Goal: Information Seeking & Learning: Learn about a topic

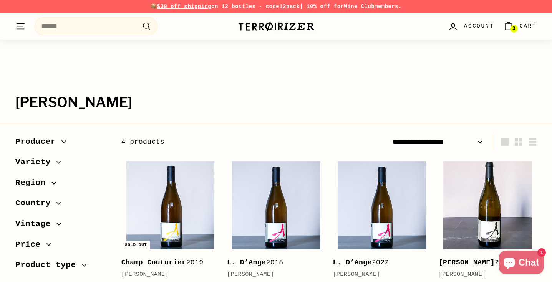
scroll to position [92, 0]
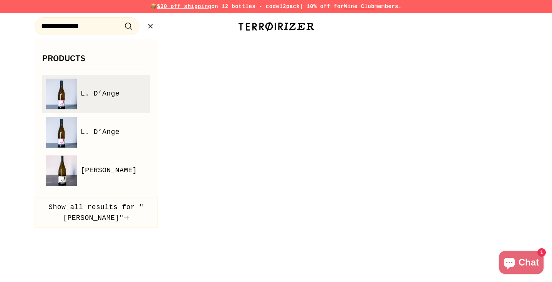
type input "**********"
click at [85, 77] on li "L. D’Ange" at bounding box center [96, 94] width 108 height 38
click at [95, 102] on link "L. D’Ange" at bounding box center [96, 94] width 100 height 31
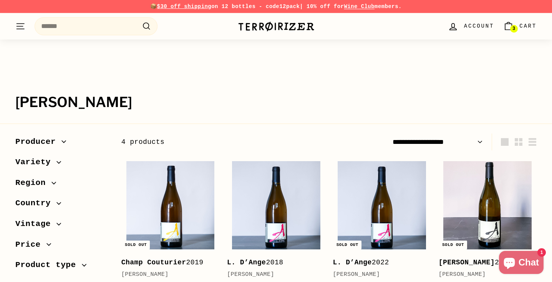
scroll to position [70, 0]
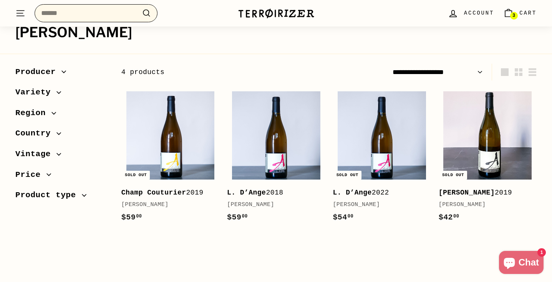
click at [93, 15] on input "Search" at bounding box center [96, 13] width 123 height 18
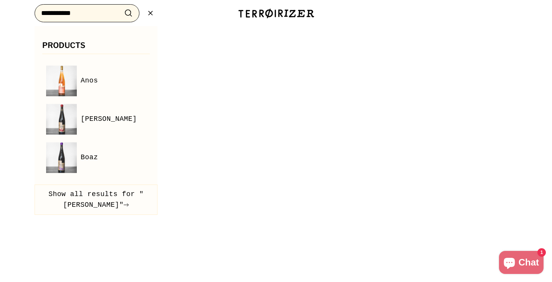
type input "**********"
click at [121, 7] on button ".cls-1{fill:none;stroke:#000;stroke-miterlimit:10;stroke-width:2px} Search" at bounding box center [128, 13] width 14 height 12
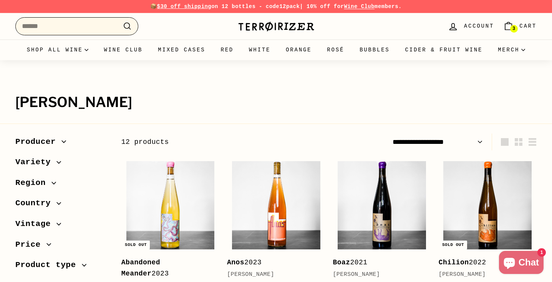
click at [96, 30] on input "Search" at bounding box center [76, 26] width 123 height 18
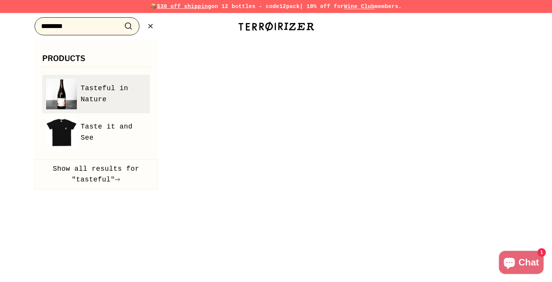
type input "********"
click at [97, 88] on span "Tasteful in Nature" at bounding box center [113, 94] width 65 height 22
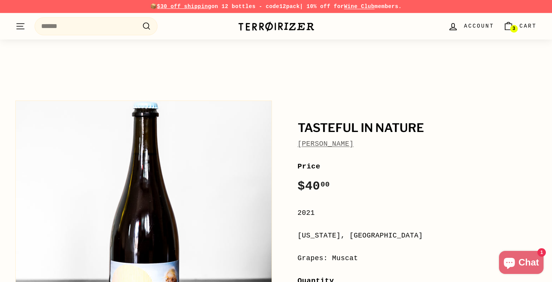
scroll to position [66, 0]
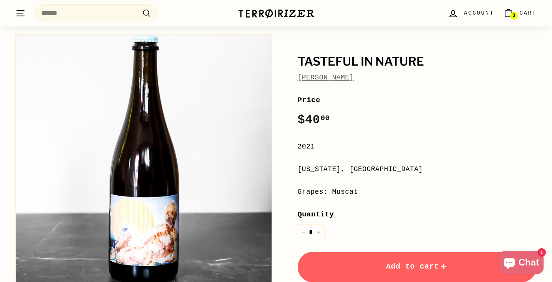
click at [340, 78] on link "[PERSON_NAME]" at bounding box center [326, 78] width 56 height 8
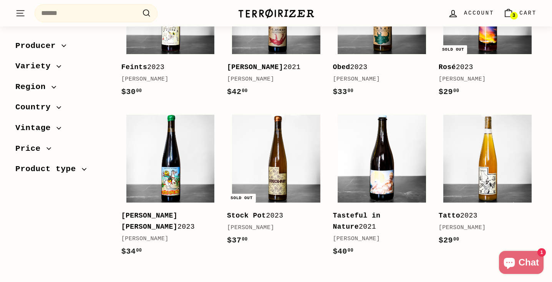
scroll to position [356, 0]
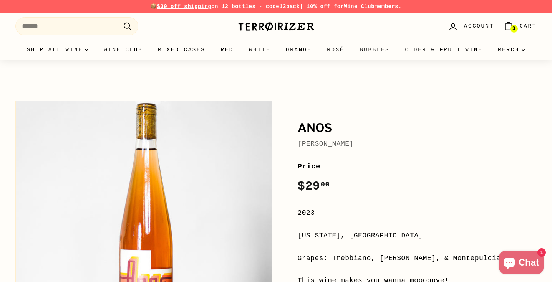
click at [314, 143] on link "[PERSON_NAME]" at bounding box center [326, 144] width 56 height 8
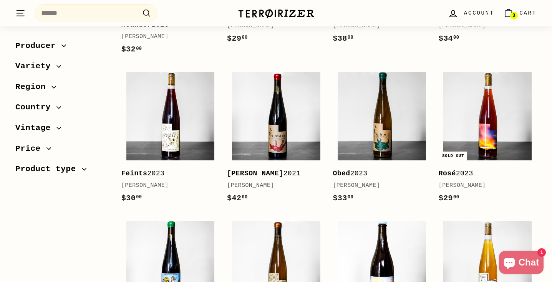
scroll to position [229, 0]
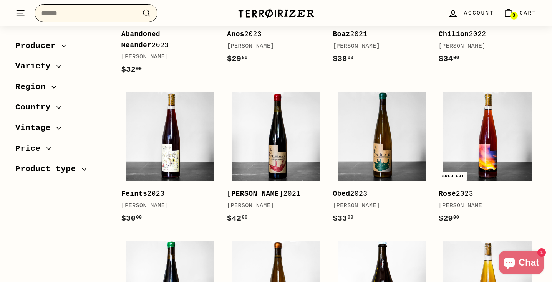
click at [107, 12] on input "Search" at bounding box center [96, 13] width 123 height 18
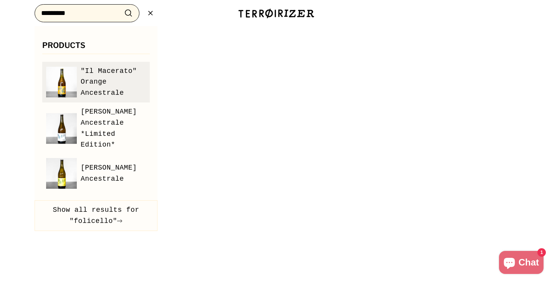
type input "*********"
click at [108, 81] on span ""Il Macerato" Orange Ancestrale" at bounding box center [113, 82] width 65 height 33
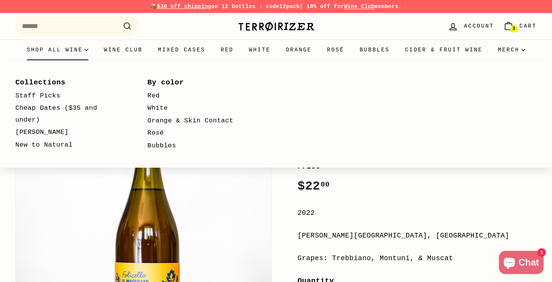
click at [64, 49] on summary "Shop all wine" at bounding box center [57, 50] width 77 height 21
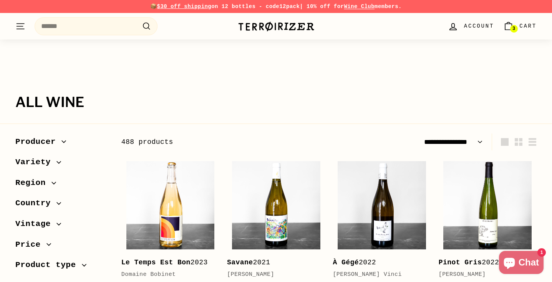
select select "**********"
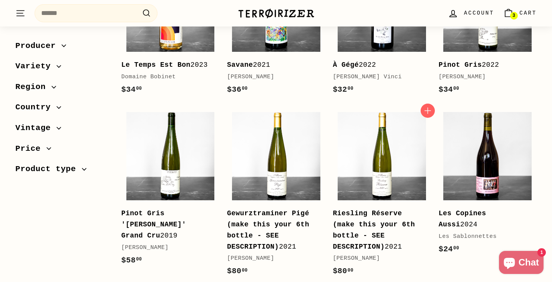
scroll to position [2, 0]
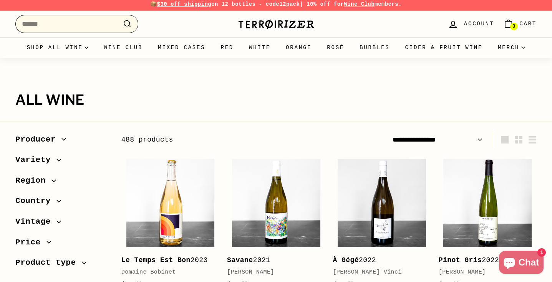
click at [91, 32] on input "Search" at bounding box center [76, 24] width 123 height 18
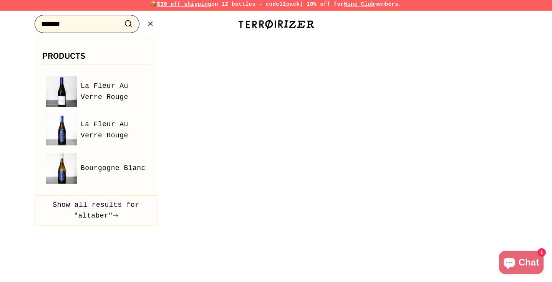
type input "*******"
click at [121, 18] on button ".cls-1{fill:none;stroke:#000;stroke-miterlimit:10;stroke-width:2px} Search" at bounding box center [128, 24] width 14 height 12
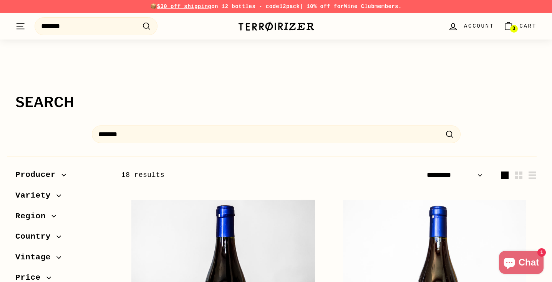
select select "*********"
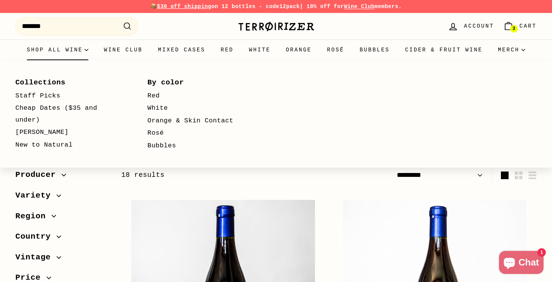
click at [83, 51] on summary "Shop all wine" at bounding box center [57, 50] width 77 height 21
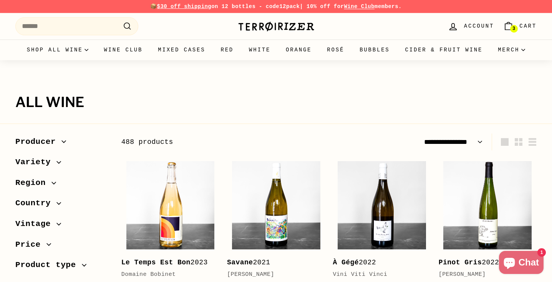
select select "**********"
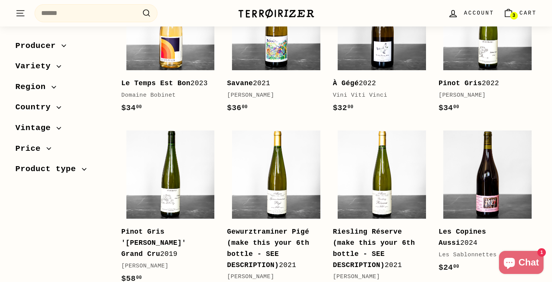
scroll to position [181, 0]
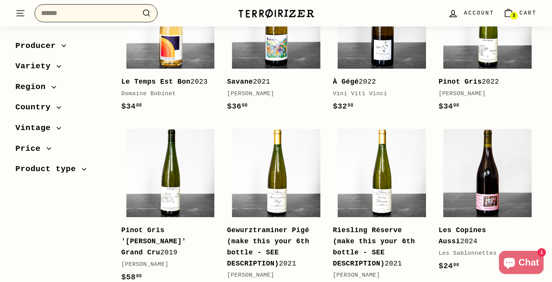
click at [103, 17] on input "Search" at bounding box center [96, 13] width 123 height 18
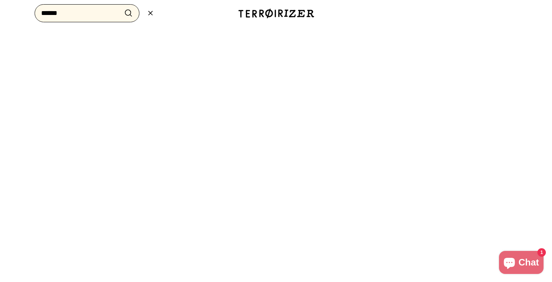
type input "******"
click at [121, 7] on button ".cls-1{fill:none;stroke:#000;stroke-miterlimit:10;stroke-width:2px} Search" at bounding box center [128, 13] width 14 height 12
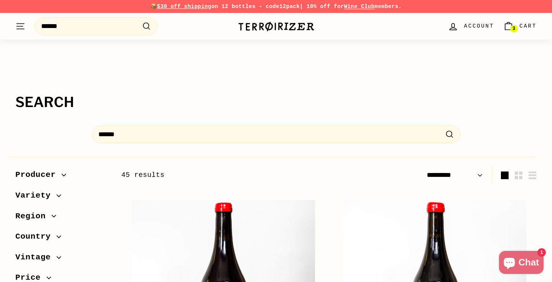
select select "*********"
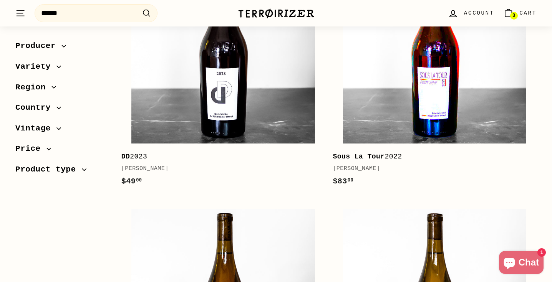
scroll to position [241, 0]
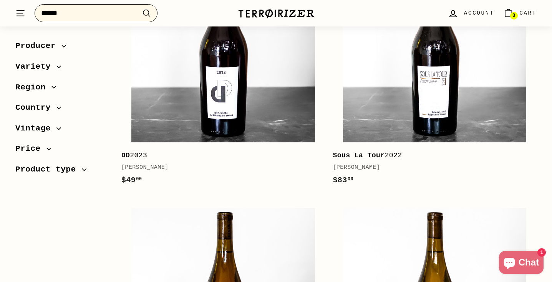
click at [86, 18] on input "******" at bounding box center [96, 13] width 123 height 18
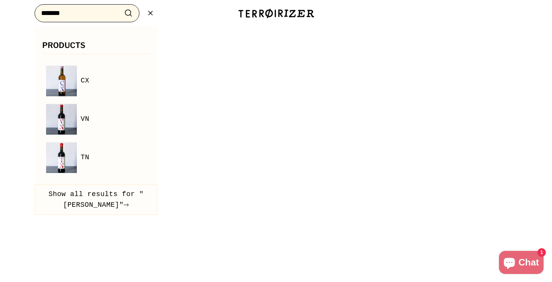
click at [99, 12] on input "*******" at bounding box center [87, 13] width 105 height 18
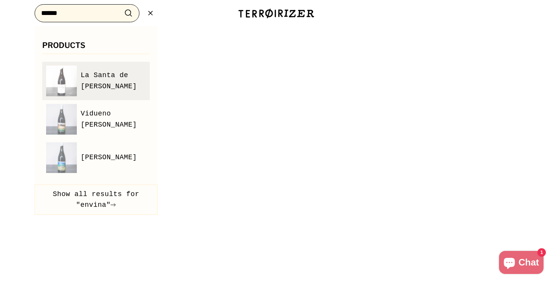
type input "******"
click at [97, 77] on span "La Santa de [PERSON_NAME]" at bounding box center [113, 81] width 65 height 22
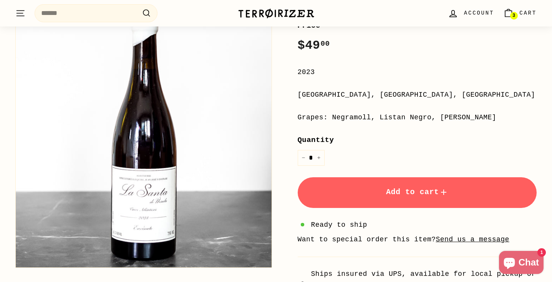
scroll to position [141, 0]
click at [149, 212] on button "Zoom" at bounding box center [144, 140] width 256 height 256
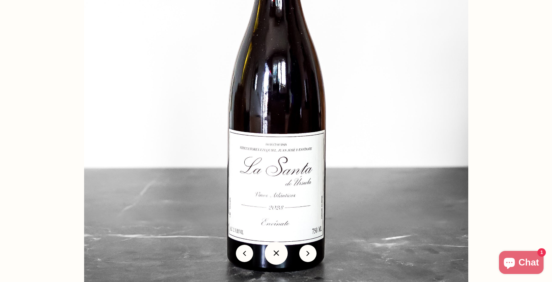
click at [25, 148] on div at bounding box center [276, 141] width 552 height 282
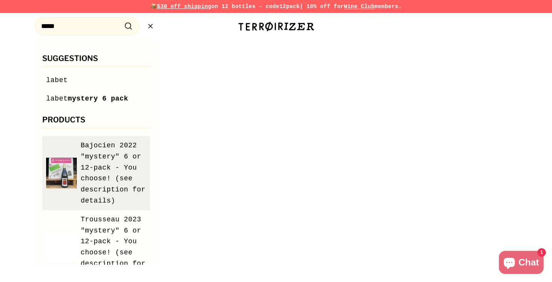
type input "*****"
click at [103, 162] on span "Bajocien 2022 "mystery" 6 or 12-pack - You choose! (see description for details)" at bounding box center [113, 173] width 65 height 66
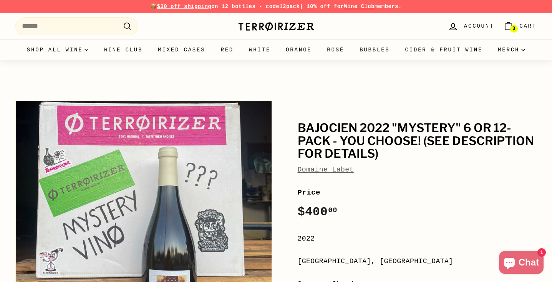
click at [310, 171] on link "Domaine Labet" at bounding box center [326, 170] width 56 height 8
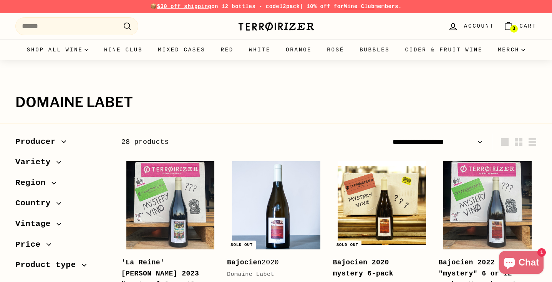
click at [472, 143] on select "**********" at bounding box center [438, 142] width 96 height 17
select select "**********"
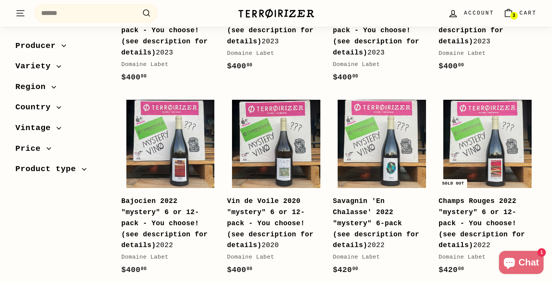
scroll to position [266, 0]
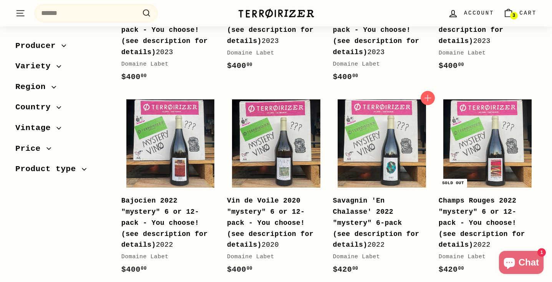
click at [355, 216] on div "Savagnin 'En Chalasse' 2022 "mystery" 6-pack (see description for details) 2022" at bounding box center [378, 223] width 90 height 55
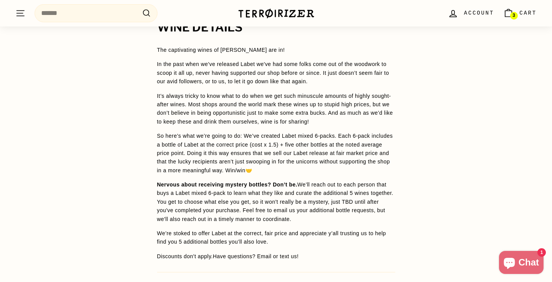
scroll to position [649, 0]
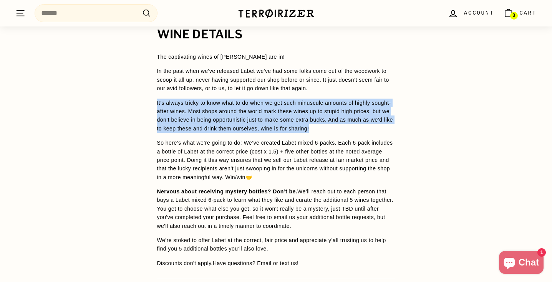
drag, startPoint x: 157, startPoint y: 91, endPoint x: 376, endPoint y: 116, distance: 220.3
click at [376, 116] on p "It’s always tricky to know what to do when we get such minuscule amounts of hig…" at bounding box center [276, 116] width 238 height 35
copy span "It’s always tricky to know what to do when we get such minuscule amounts of hig…"
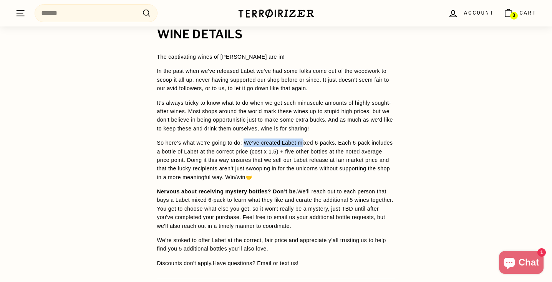
drag, startPoint x: 248, startPoint y: 133, endPoint x: 308, endPoint y: 131, distance: 59.9
click at [308, 140] on span "So here’s what we’re going to do: We’ve created Labet mixed 6-packs. Each 6-pac…" at bounding box center [275, 160] width 236 height 41
click at [263, 153] on p "So here’s what we’re going to do: We’ve created Labet mixed 6-packs. Each 6-pac…" at bounding box center [276, 160] width 238 height 43
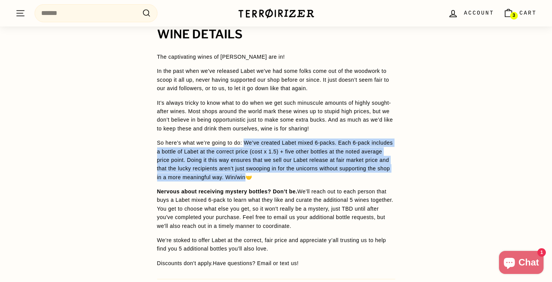
drag, startPoint x: 246, startPoint y: 130, endPoint x: 302, endPoint y: 166, distance: 66.2
click at [302, 166] on span "So here’s what we’re going to do: We’ve created Labet mixed 6-packs. Each 6-pac…" at bounding box center [275, 160] width 236 height 41
copy span "We’ve created Labet mixed 6-packs. Each 6-pack includes a bottle of Labet at th…"
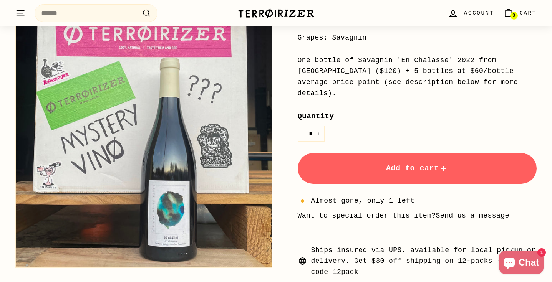
scroll to position [210, 0]
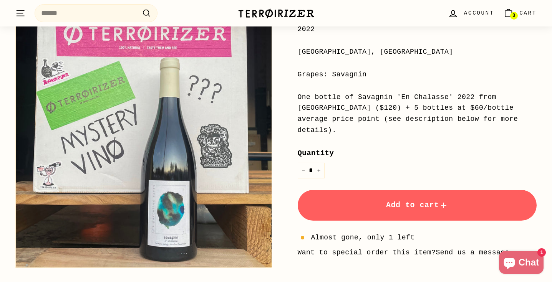
click at [175, 143] on button "Zoom" at bounding box center [144, 140] width 256 height 256
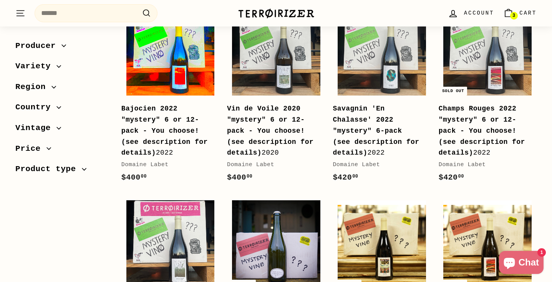
scroll to position [366, 0]
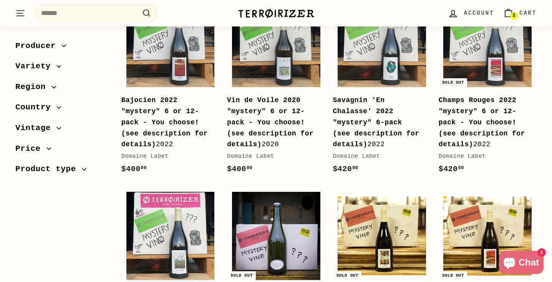
click at [58, 107] on icon "button" at bounding box center [58, 108] width 5 height 5
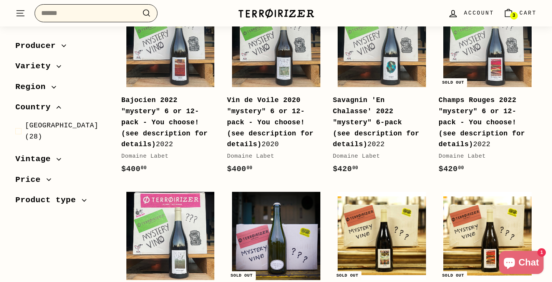
click at [94, 13] on input "Search" at bounding box center [96, 13] width 123 height 18
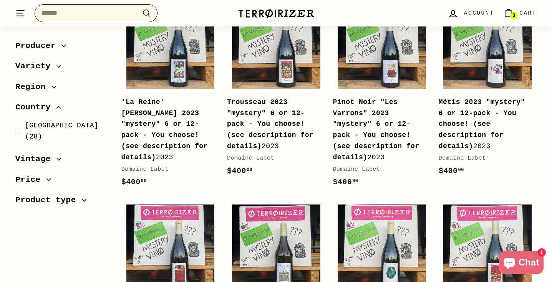
scroll to position [0, 0]
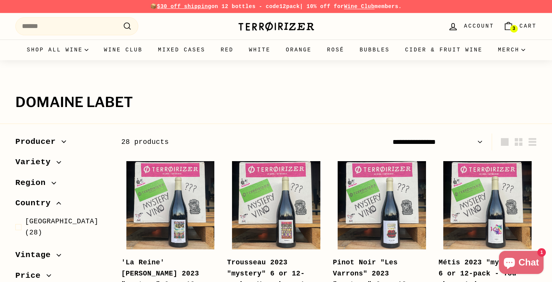
click at [264, 27] on img at bounding box center [276, 26] width 77 height 11
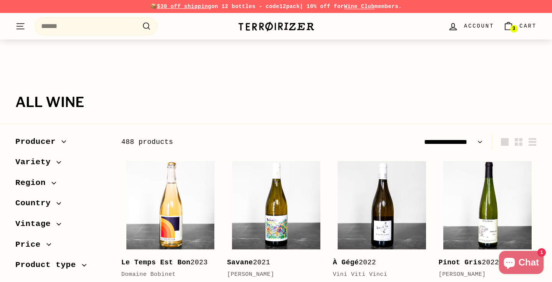
select select "**********"
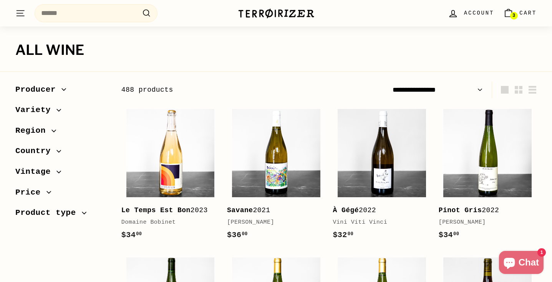
click at [56, 152] on icon "button" at bounding box center [58, 151] width 5 height 5
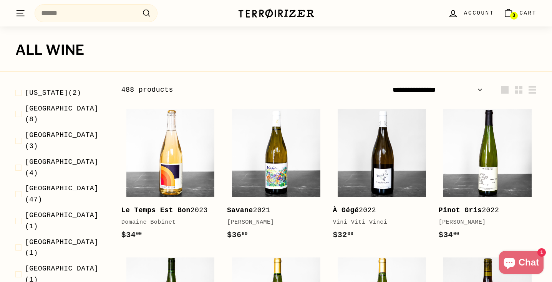
scroll to position [179, 0]
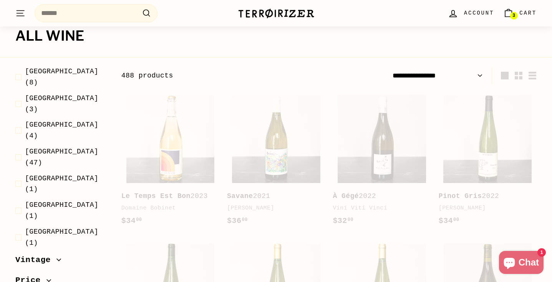
scroll to position [103, 0]
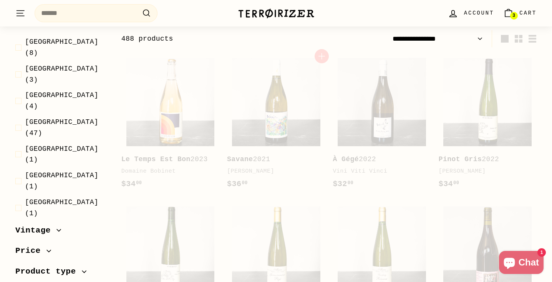
select select "**********"
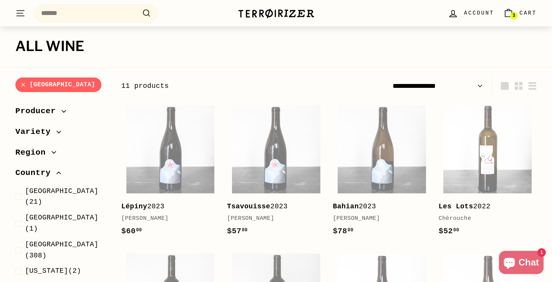
scroll to position [57, 0]
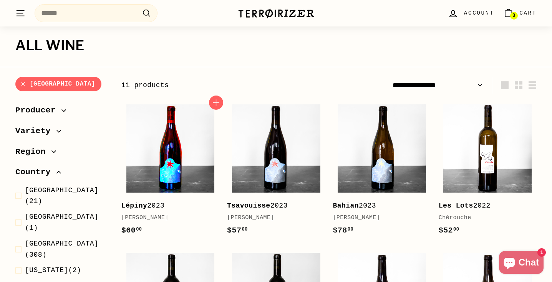
click at [176, 167] on img at bounding box center [170, 148] width 88 height 88
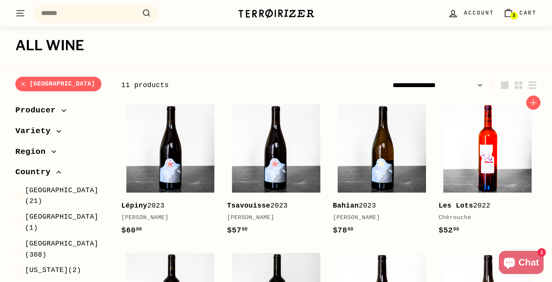
click at [475, 151] on img at bounding box center [487, 148] width 88 height 88
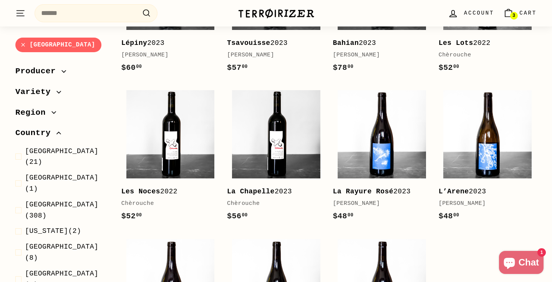
scroll to position [219, 0]
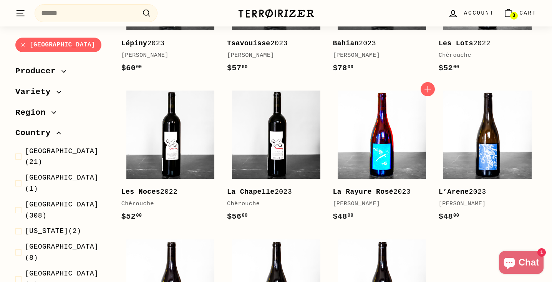
click at [393, 161] on img at bounding box center [382, 135] width 88 height 88
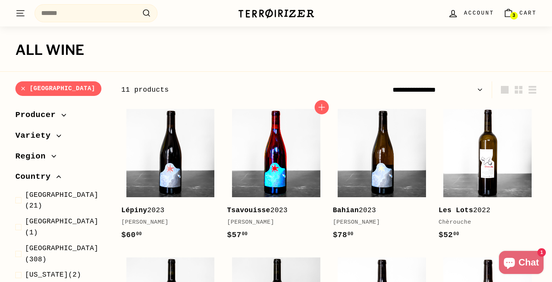
select select "**********"
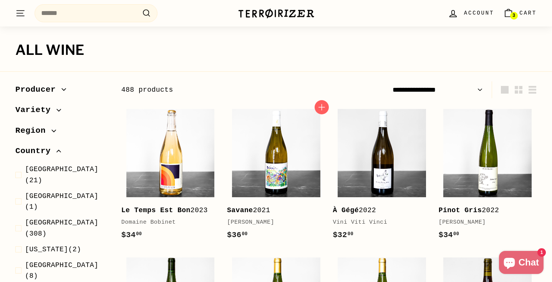
scroll to position [103, 0]
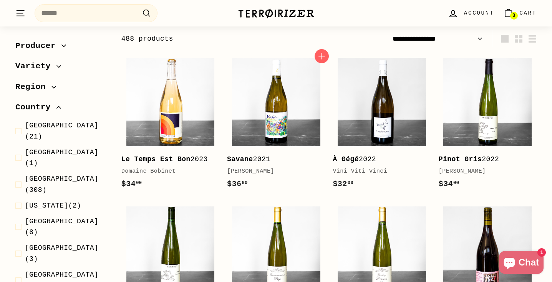
click at [289, 188] on div "$36 00 $36.00" at bounding box center [272, 184] width 90 height 12
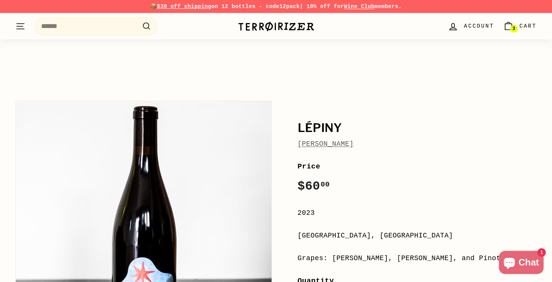
scroll to position [556, 0]
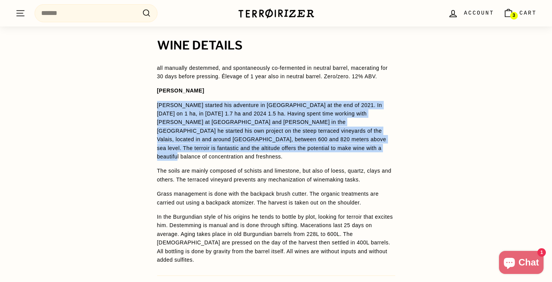
drag, startPoint x: 157, startPoint y: 104, endPoint x: 301, endPoint y: 152, distance: 151.7
click at [301, 152] on p "[PERSON_NAME] started his adventure in [GEOGRAPHIC_DATA] at the end of 2021. In…" at bounding box center [276, 131] width 238 height 60
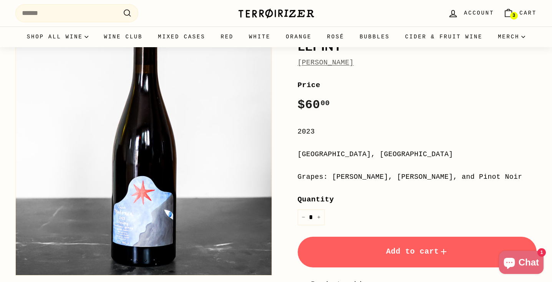
scroll to position [5, 0]
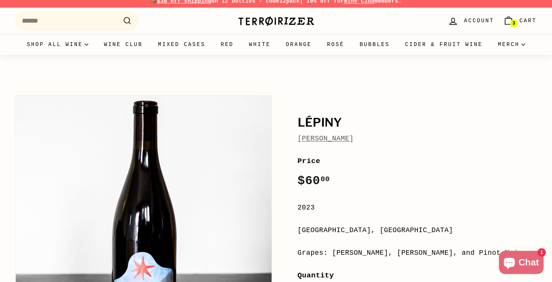
click at [317, 139] on link "[PERSON_NAME]" at bounding box center [326, 139] width 56 height 8
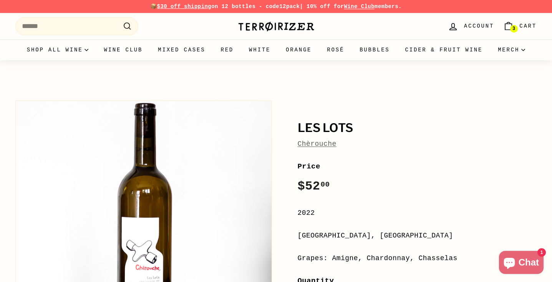
click at [326, 142] on link "Chèrouche" at bounding box center [317, 144] width 39 height 8
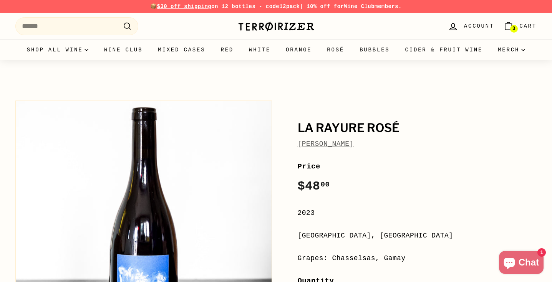
click at [312, 146] on link "[PERSON_NAME]" at bounding box center [326, 144] width 56 height 8
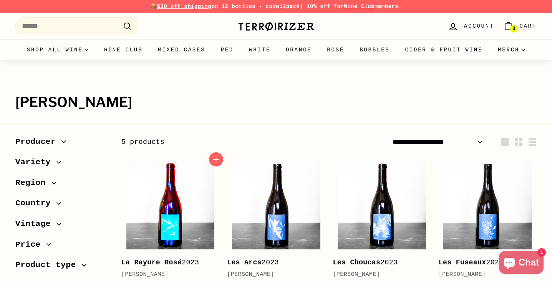
click at [161, 193] on img at bounding box center [170, 205] width 88 height 88
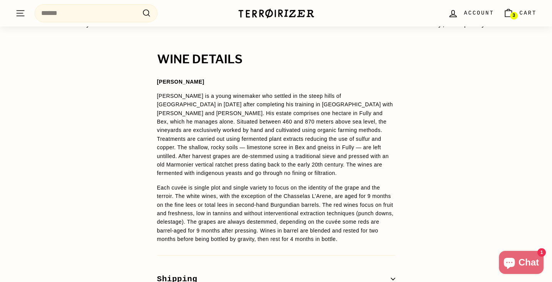
scroll to position [551, 0]
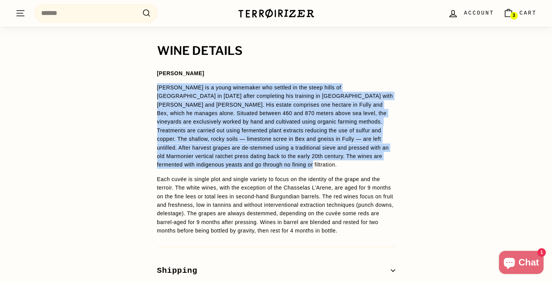
drag, startPoint x: 157, startPoint y: 85, endPoint x: 328, endPoint y: 161, distance: 186.9
click at [328, 161] on p "[PERSON_NAME] is a young winemaker who settled in the steep hills of [GEOGRAPHI…" at bounding box center [276, 126] width 238 height 86
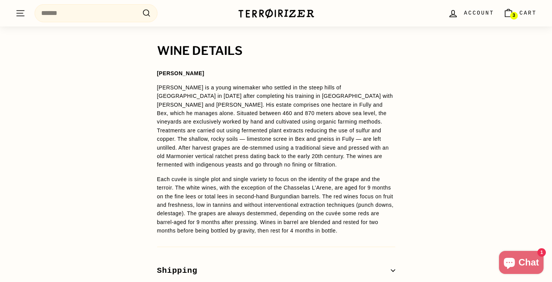
click at [187, 107] on p "[PERSON_NAME] is a young winemaker who settled in the steep hills of [GEOGRAPHI…" at bounding box center [276, 126] width 238 height 86
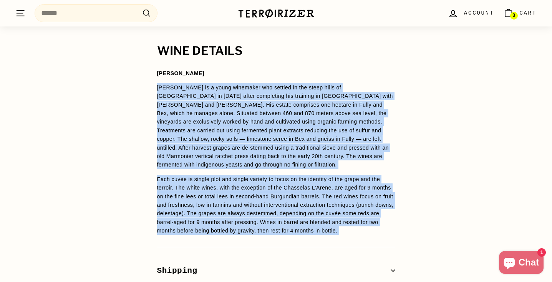
drag, startPoint x: 158, startPoint y: 88, endPoint x: 316, endPoint y: 251, distance: 226.8
click at [316, 251] on div "WINE DETAILS [PERSON_NAME] [PERSON_NAME] is a young winemaker who settled in th…" at bounding box center [276, 177] width 269 height 264
copy div "Loremips Dolors am c adipi elitseddo eiu tempori ut lab etdol magna al Enimadmi…"
click at [295, 164] on p "[PERSON_NAME] is a young winemaker who settled in the steep hills of [GEOGRAPHI…" at bounding box center [276, 126] width 238 height 86
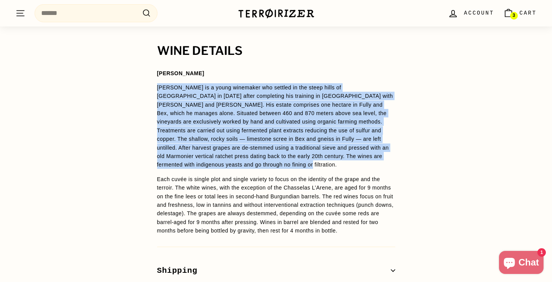
drag, startPoint x: 158, startPoint y: 88, endPoint x: 324, endPoint y: 166, distance: 183.5
click at [324, 166] on p "[PERSON_NAME] is a young winemaker who settled in the steep hills of [GEOGRAPHI…" at bounding box center [276, 126] width 238 height 86
copy p "[PERSON_NAME] is a young winemaker who settled in the steep hills of [GEOGRAPHI…"
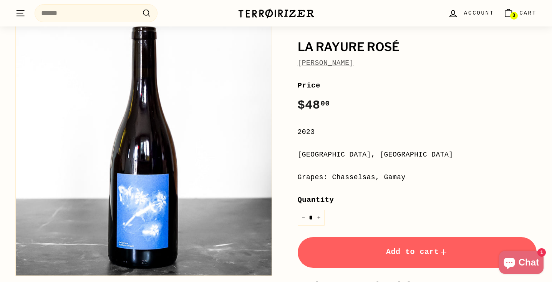
scroll to position [60, 0]
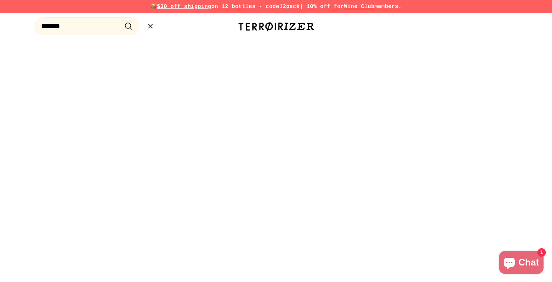
type input "*******"
click at [121, 20] on button ".cls-1{fill:none;stroke:#000;stroke-miterlimit:10;stroke-width:2px} Search" at bounding box center [128, 26] width 14 height 12
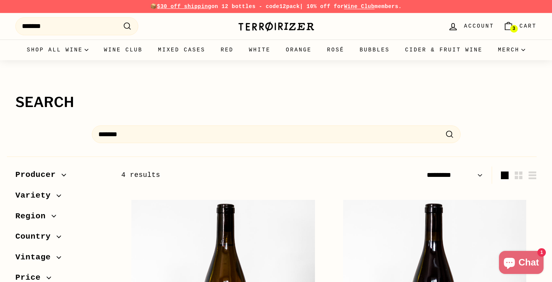
select select "*********"
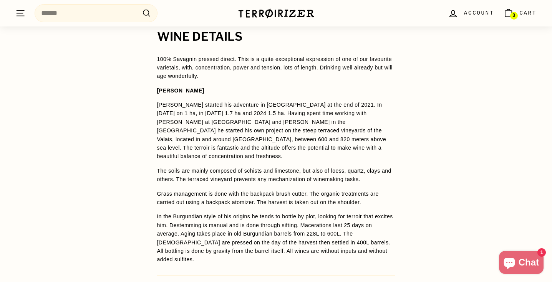
scroll to position [538, 0]
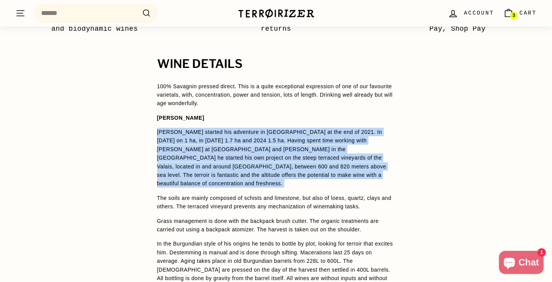
drag, startPoint x: 156, startPoint y: 131, endPoint x: 325, endPoint y: 182, distance: 176.1
click at [325, 182] on div "WINE DETAILS 100% Savagnin pressed direct. This is a quite exceptional expressi…" at bounding box center [276, 211] width 269 height 307
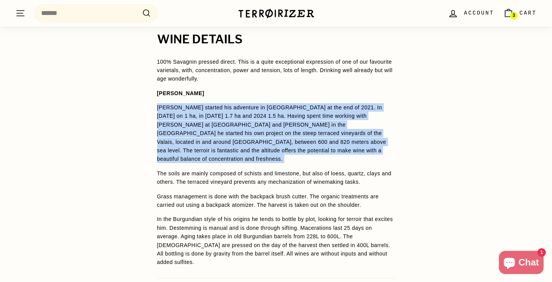
scroll to position [563, 0]
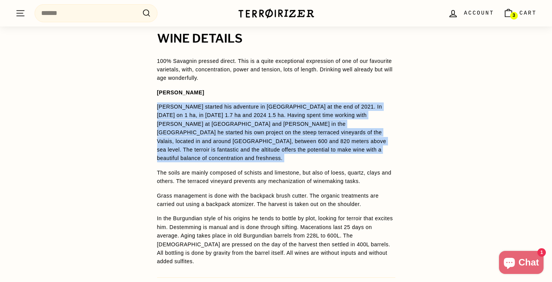
copy span "Lucas Madonia started his adventure in Valais at the end of 2021. In 2022 on 1 …"
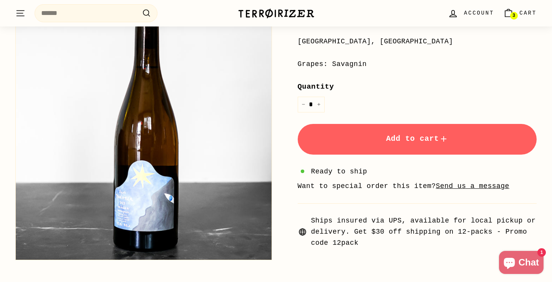
scroll to position [78, 0]
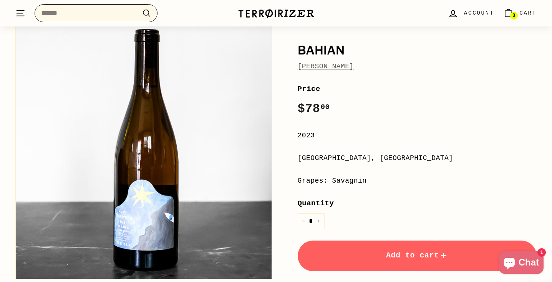
click at [93, 8] on input "Search" at bounding box center [96, 13] width 123 height 18
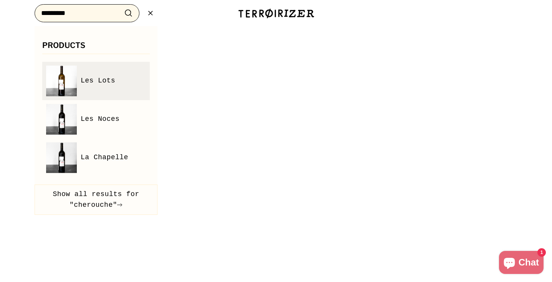
type input "*********"
click at [99, 80] on span "Les Lots" at bounding box center [98, 80] width 35 height 11
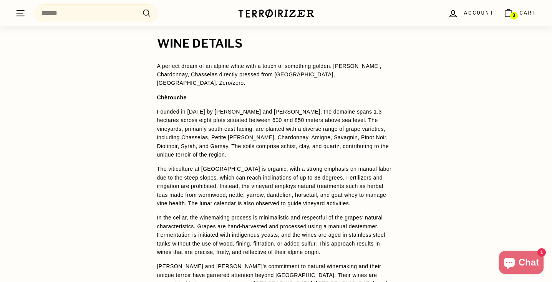
scroll to position [534, 0]
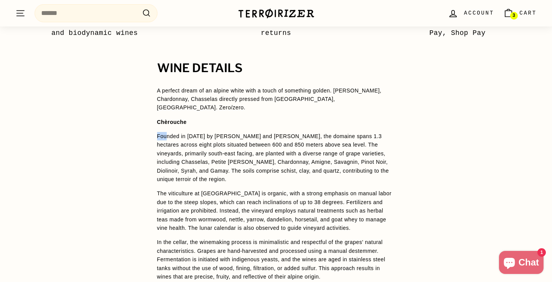
drag, startPoint x: 156, startPoint y: 129, endPoint x: 166, endPoint y: 128, distance: 9.6
click at [166, 128] on div "WINE DETAILS A perfect dream of an alpine white with a touch of something golde…" at bounding box center [276, 237] width 269 height 350
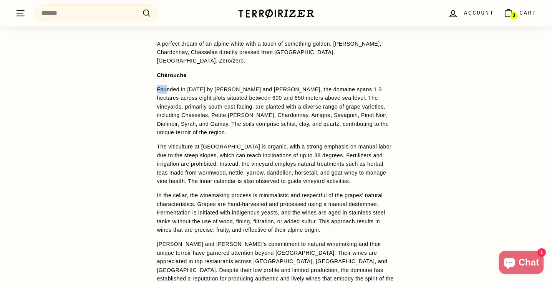
scroll to position [581, 0]
click at [163, 89] on p "Founded in 2010 by Andrea Grossmann and Marc Balzan, the domaine spans 1.3 hect…" at bounding box center [276, 110] width 238 height 51
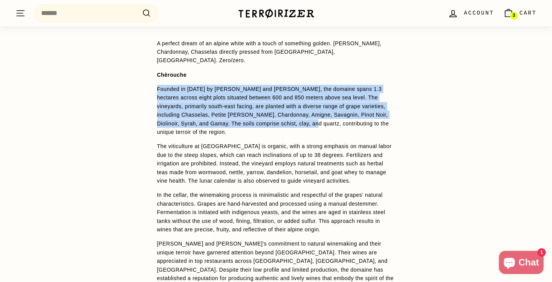
drag, startPoint x: 156, startPoint y: 80, endPoint x: 290, endPoint y: 113, distance: 138.4
click at [290, 113] on div "WINE DETAILS A perfect dream of an alpine white with a touch of something golde…" at bounding box center [276, 190] width 269 height 350
copy p "Founded in 2010 by Andrea Grossmann and Marc Balzan, the domaine spans 1.3 hect…"
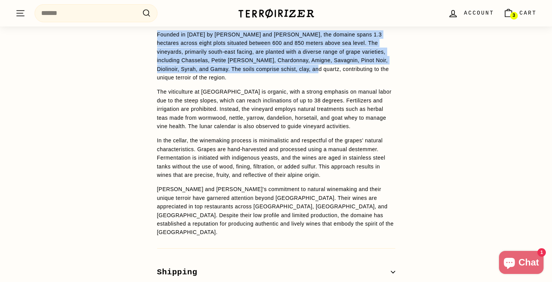
scroll to position [638, 0]
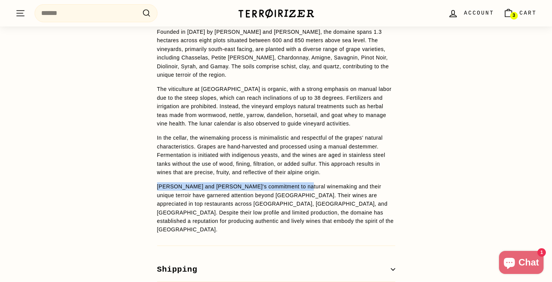
drag, startPoint x: 157, startPoint y: 177, endPoint x: 301, endPoint y: 178, distance: 144.4
click at [301, 182] on p "Marc and Andrea's commitment to natural winemaking and their unique terroir hav…" at bounding box center [276, 207] width 238 height 51
copy p "Marc and Andrea's commitment to natural winemaking"
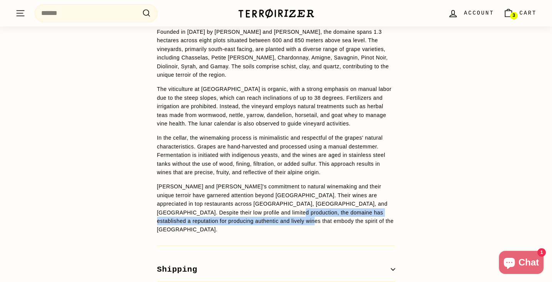
drag, startPoint x: 272, startPoint y: 205, endPoint x: 295, endPoint y: 214, distance: 25.2
click at [295, 214] on p "Marc and Andrea's commitment to natural winemaking and their unique terroir hav…" at bounding box center [276, 207] width 238 height 51
copy p "reputation for producing authentic and lively wines that embody the spirit of t…"
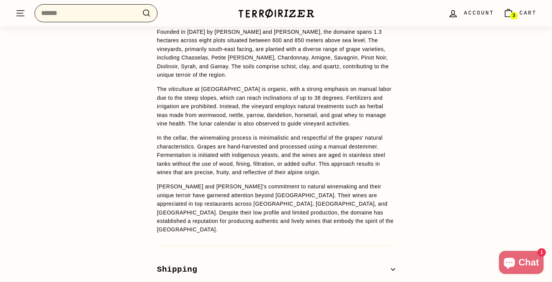
click at [110, 18] on input "Search" at bounding box center [96, 13] width 123 height 18
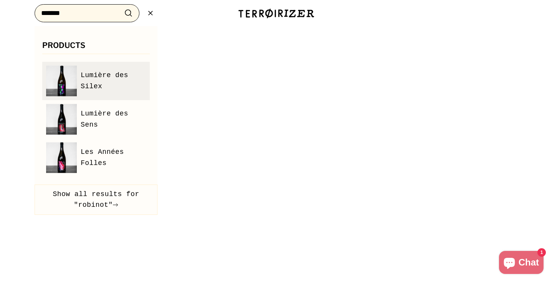
type input "*******"
click at [108, 75] on span "Lumière des Silex" at bounding box center [113, 81] width 65 height 22
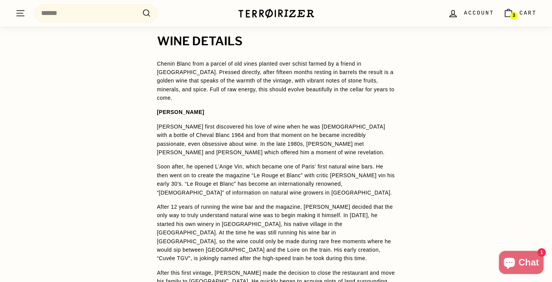
scroll to position [562, 0]
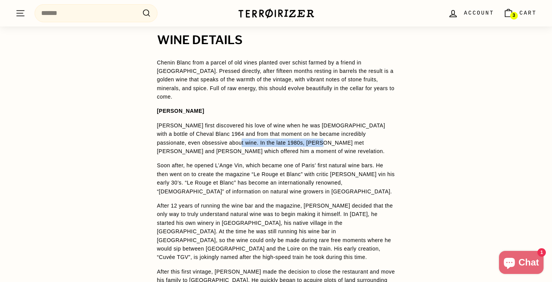
drag, startPoint x: 217, startPoint y: 134, endPoint x: 300, endPoint y: 137, distance: 82.6
click at [300, 137] on p "Jean-Pierre first discovered his love of wine when he was 22 years old with a b…" at bounding box center [276, 138] width 238 height 35
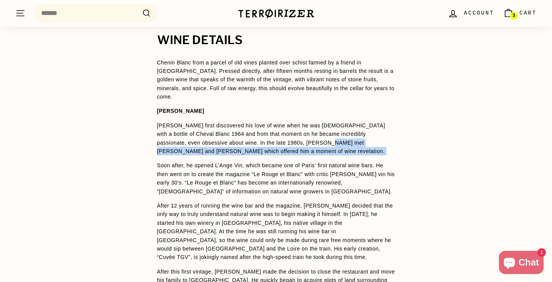
drag, startPoint x: 308, startPoint y: 136, endPoint x: 353, endPoint y: 149, distance: 46.4
click at [353, 149] on span "Chenin Blanc from a parcel of old vines planted over schist farmed by a friend …" at bounding box center [276, 248] width 238 height 381
copy span "Jules Chauvet and Marcel Lapierre which offered him a moment of wine revelation."
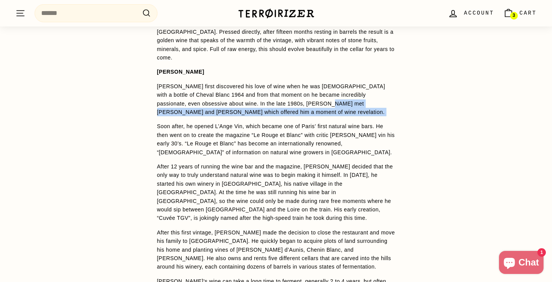
scroll to position [599, 0]
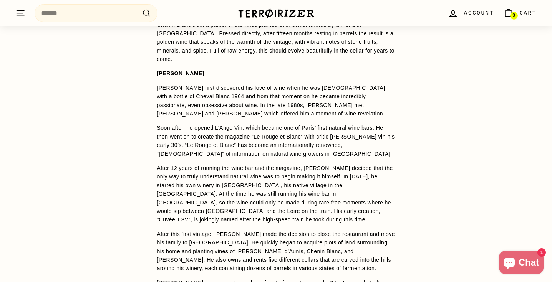
click at [295, 93] on p "Jean-Pierre first discovered his love of wine when he was 22 years old with a b…" at bounding box center [276, 101] width 238 height 35
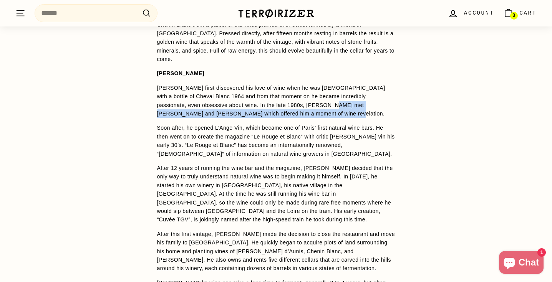
drag, startPoint x: 310, startPoint y: 96, endPoint x: 323, endPoint y: 106, distance: 16.0
click at [323, 106] on p "Jean-Pierre first discovered his love of wine when he was 22 years old with a b…" at bounding box center [276, 101] width 238 height 35
copy p "ules Chauvet and Marcel Lapierre which offered him a moment of wine revelation."
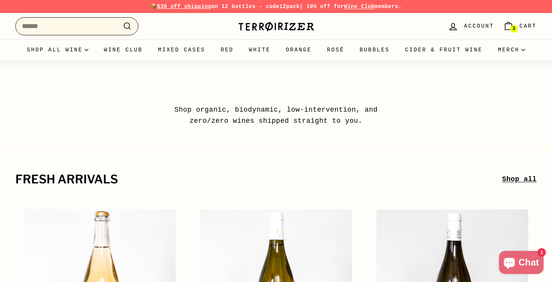
click at [98, 21] on input "Search" at bounding box center [76, 26] width 123 height 18
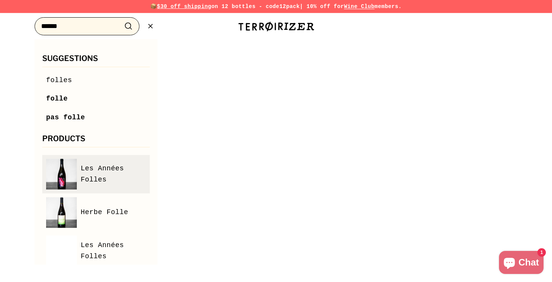
type input "******"
click at [94, 162] on link "Les Années Folles" at bounding box center [96, 174] width 100 height 31
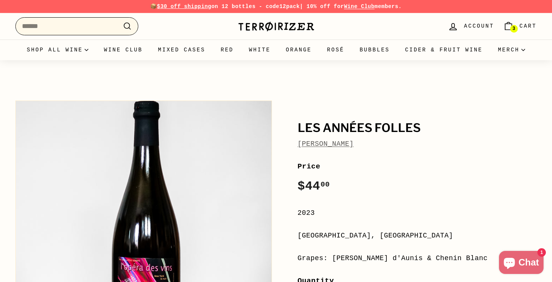
click at [79, 26] on input "Search" at bounding box center [76, 26] width 123 height 18
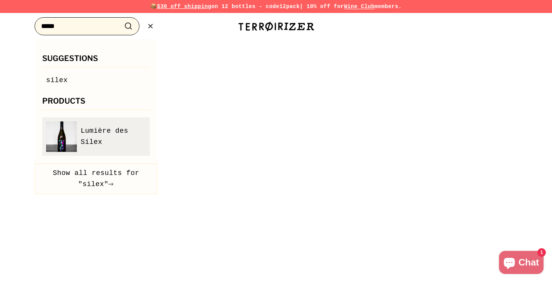
type input "*****"
click at [108, 127] on span "Lumière des Silex" at bounding box center [113, 137] width 65 height 22
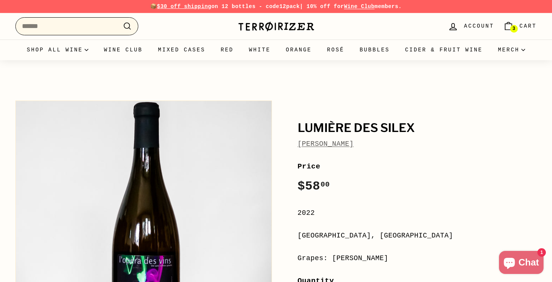
drag, startPoint x: 66, startPoint y: 26, endPoint x: 81, endPoint y: 14, distance: 18.8
click at [67, 26] on input "Search" at bounding box center [76, 26] width 123 height 18
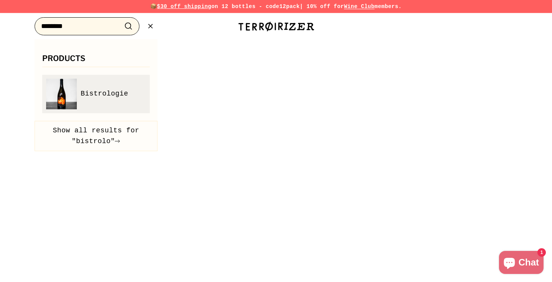
type input "********"
click at [108, 96] on span "Bistrologie" at bounding box center [105, 93] width 48 height 11
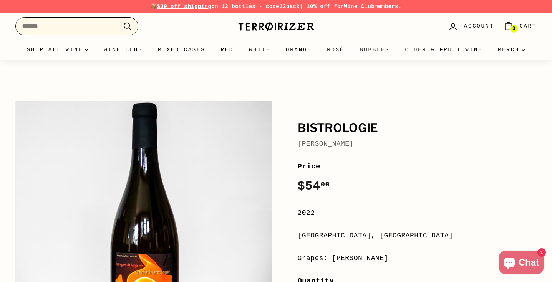
drag, startPoint x: 94, startPoint y: 25, endPoint x: 106, endPoint y: 7, distance: 21.9
click at [95, 24] on input "Search" at bounding box center [76, 26] width 123 height 18
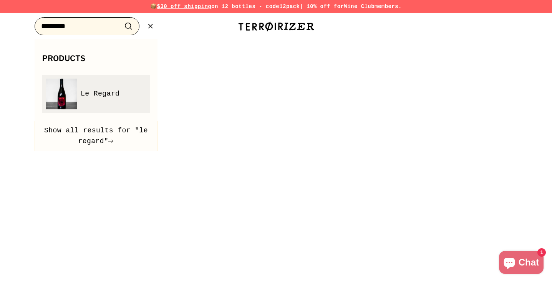
type input "*********"
click at [108, 99] on link "Le Regard" at bounding box center [96, 94] width 100 height 31
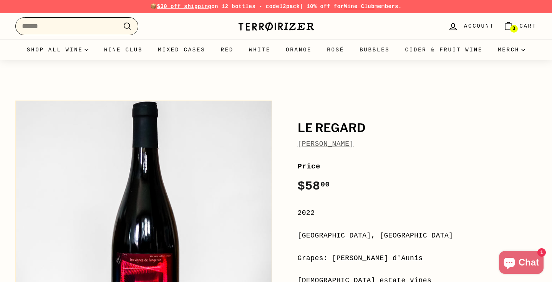
drag, startPoint x: 77, startPoint y: 30, endPoint x: 81, endPoint y: 25, distance: 7.1
click at [77, 30] on input "Search" at bounding box center [76, 26] width 123 height 18
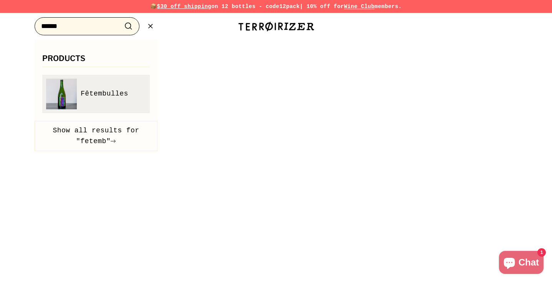
type input "******"
click at [82, 94] on span "Fêtembulles" at bounding box center [105, 93] width 48 height 11
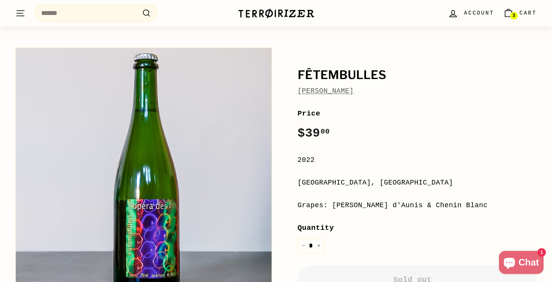
scroll to position [54, 0]
drag, startPoint x: 333, startPoint y: 204, endPoint x: 472, endPoint y: 204, distance: 139.1
click at [472, 204] on div "Grapes: [PERSON_NAME] d'Aunis & Chenin Blanc" at bounding box center [417, 204] width 239 height 11
copy div "Pineau d'Aunis & Chenin Blanc"
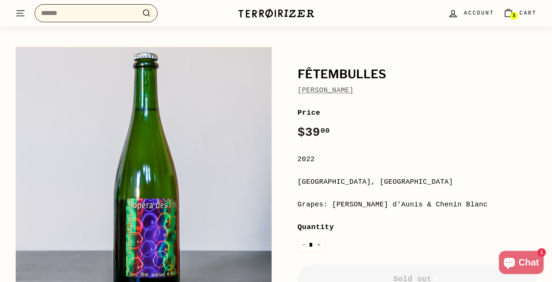
click at [90, 12] on input "Search" at bounding box center [96, 13] width 123 height 18
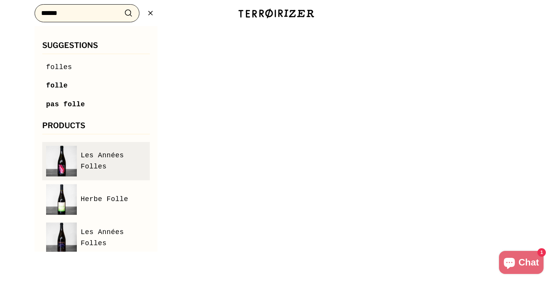
type input "******"
click at [105, 151] on span "Les Années Folles" at bounding box center [113, 161] width 65 height 22
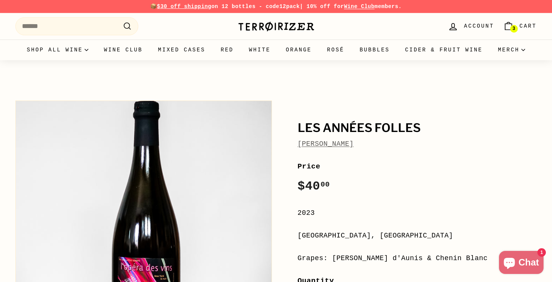
click at [354, 144] on link "[PERSON_NAME]" at bounding box center [326, 144] width 56 height 8
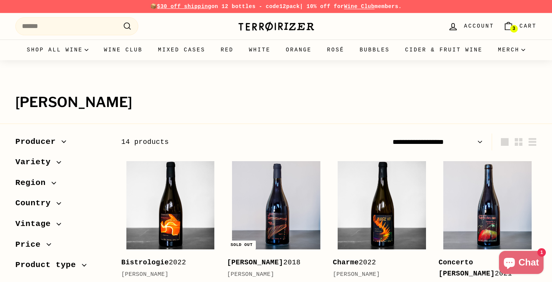
click at [469, 143] on select "**********" at bounding box center [438, 142] width 96 height 17
select select "**********"
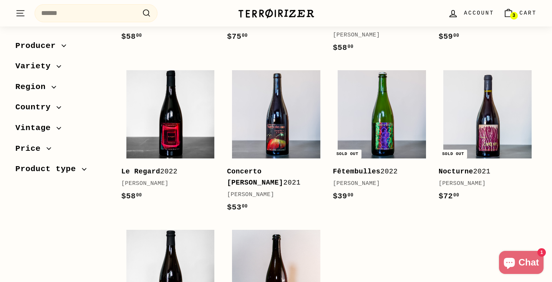
scroll to position [420, 0]
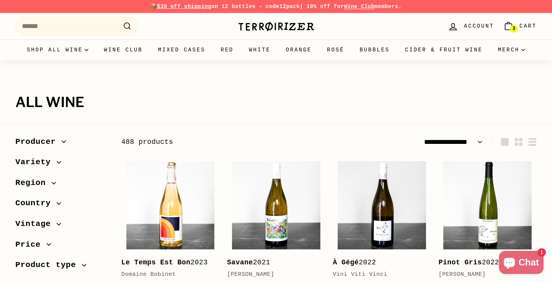
select select "**********"
